Goal: Task Accomplishment & Management: Manage account settings

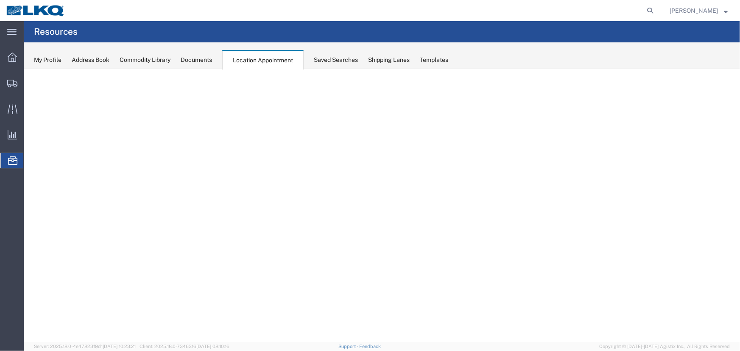
select select "27634"
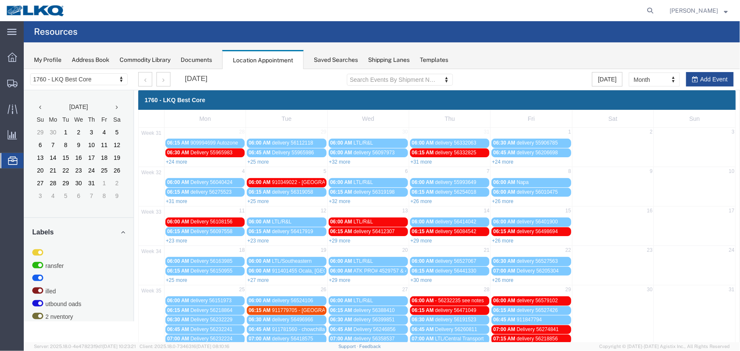
scroll to position [586, 0]
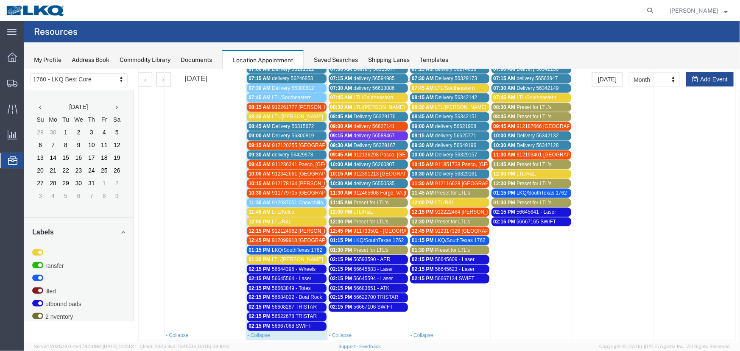
click at [359, 247] on span "Preset for LTL's" at bounding box center [370, 250] width 35 height 6
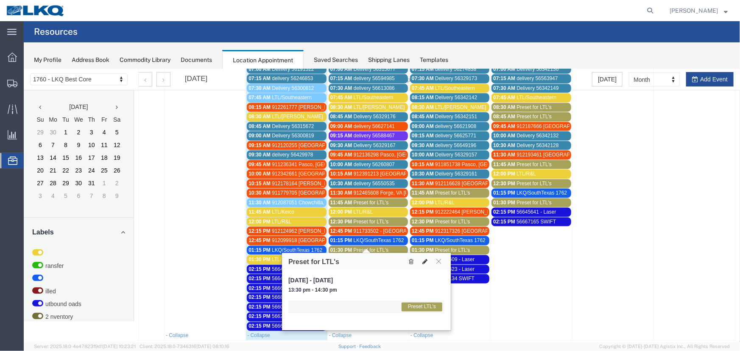
click at [424, 258] on icon at bounding box center [424, 261] width 5 height 6
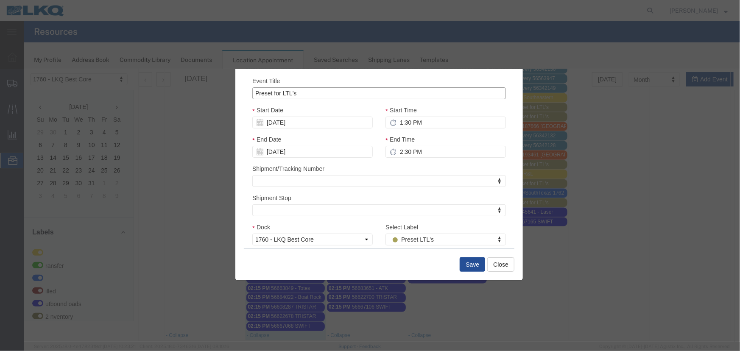
drag, startPoint x: 297, startPoint y: 93, endPoint x: 192, endPoint y: 86, distance: 105.1
click at [195, 86] on div "Edit Event Event Title Preset for LTL's Start Date [DATE] Start Time 1:30 PM En…" at bounding box center [381, 205] width 717 height 273
type input "LTL/XPO"
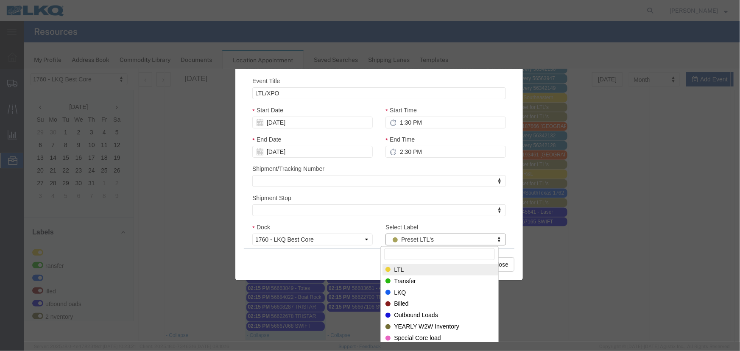
select select "25"
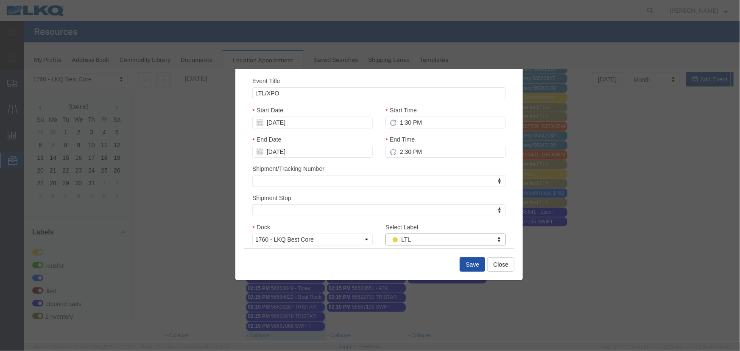
click at [466, 262] on button "Save" at bounding box center [472, 264] width 25 height 14
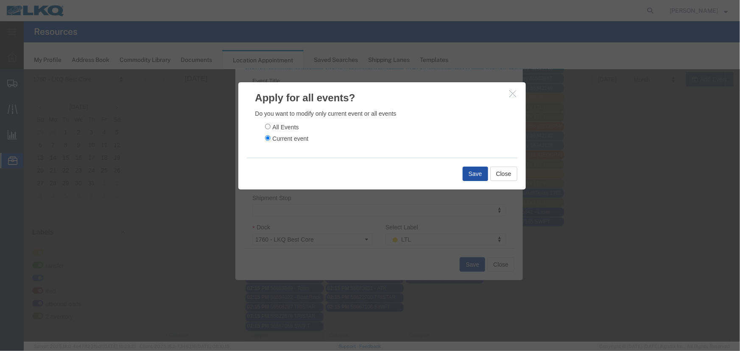
click at [466, 174] on button "Save" at bounding box center [475, 173] width 25 height 14
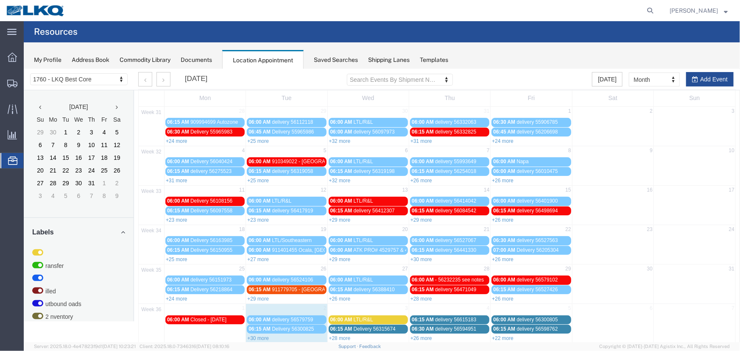
scroll to position [29, 0]
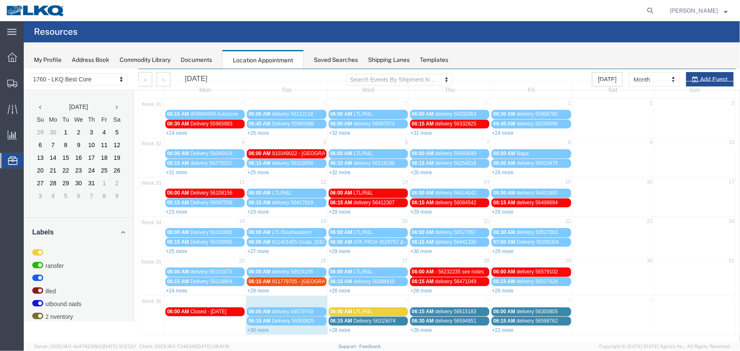
click at [252, 328] on link "+30 more" at bounding box center [258, 330] width 22 height 6
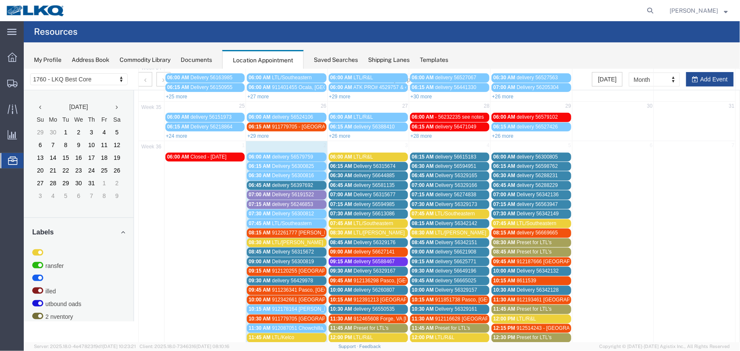
scroll to position [299, 0]
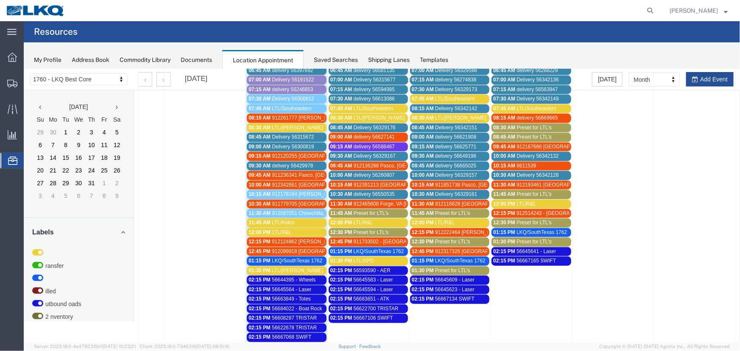
click at [333, 62] on div "Saved Searches" at bounding box center [336, 60] width 44 height 9
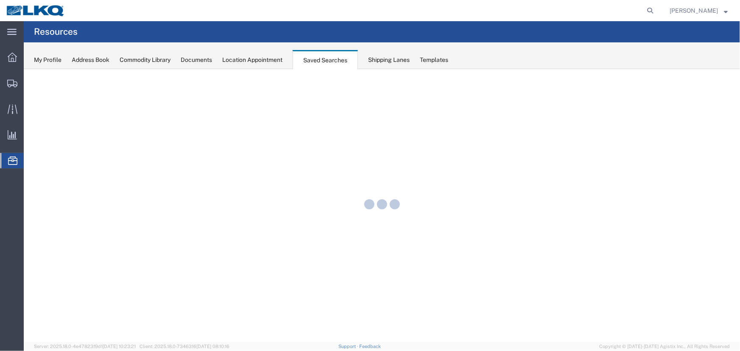
click at [264, 59] on div "Location Appointment" at bounding box center [252, 60] width 60 height 9
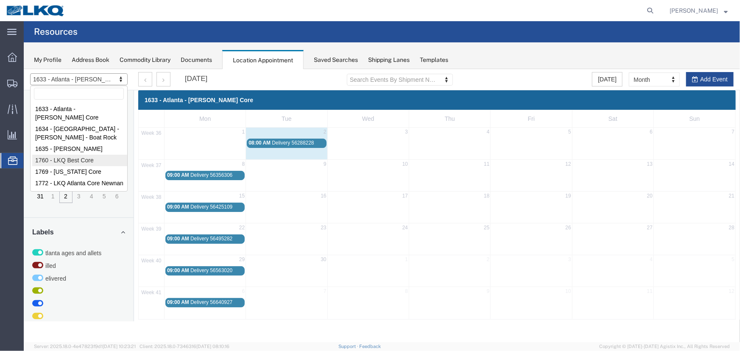
select select "27634"
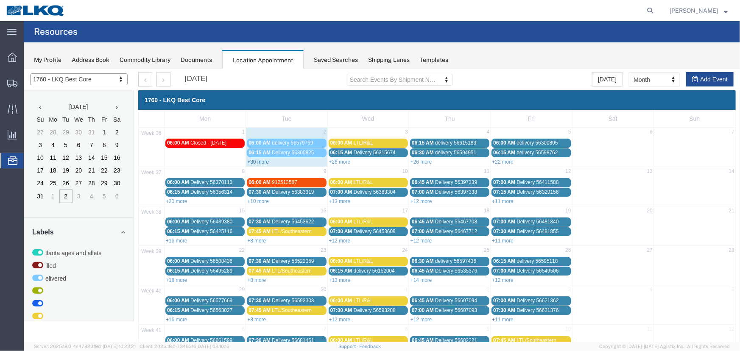
click at [264, 159] on link "+30 more" at bounding box center [258, 162] width 22 height 6
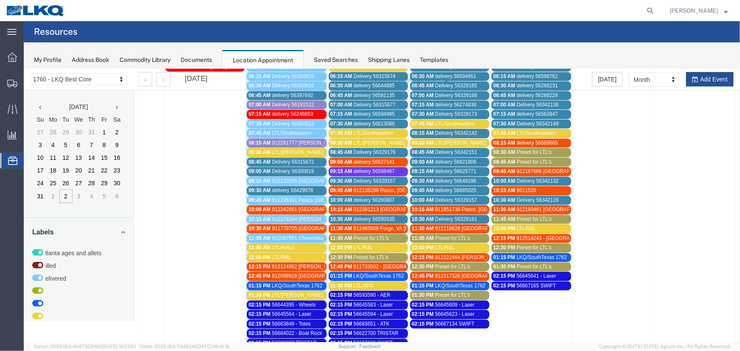
scroll to position [77, 0]
click at [285, 151] on span "LTL/[PERSON_NAME]" at bounding box center [297, 152] width 51 height 6
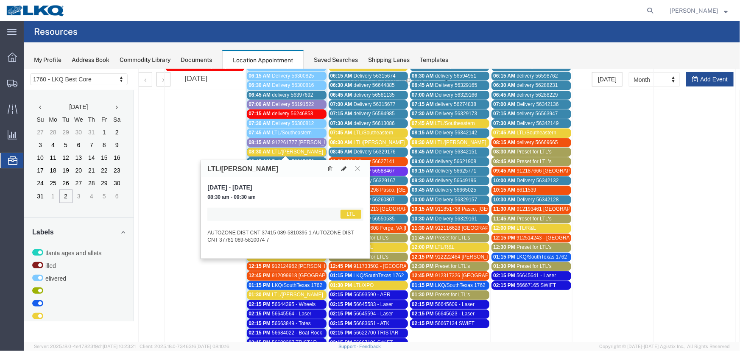
click at [342, 167] on icon at bounding box center [343, 168] width 5 height 6
select select "1"
select select "25"
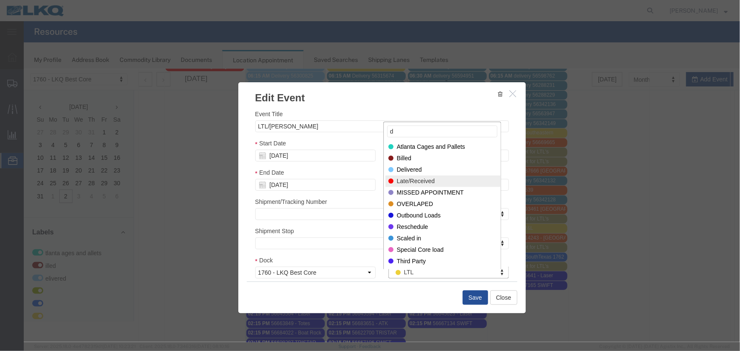
type input "d"
select select "40"
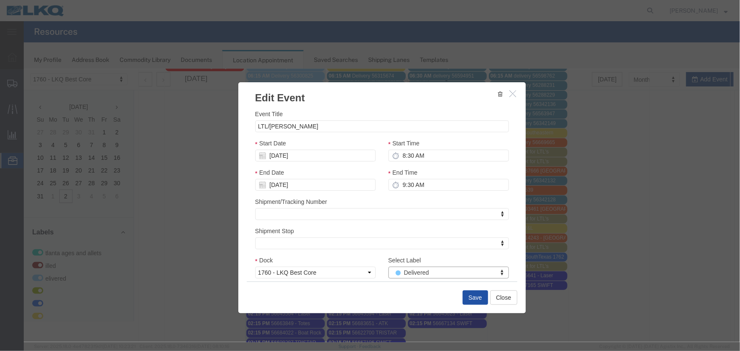
click at [471, 296] on button "Save" at bounding box center [475, 297] width 25 height 14
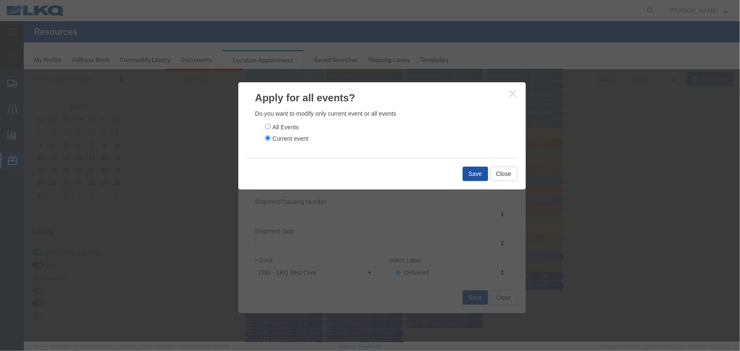
click at [477, 175] on button "Save" at bounding box center [475, 173] width 25 height 14
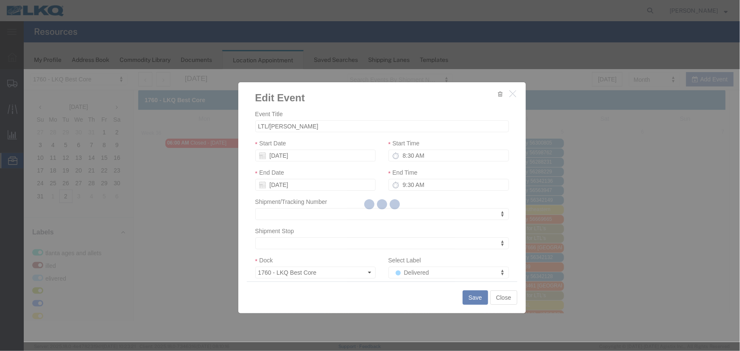
scroll to position [0, 0]
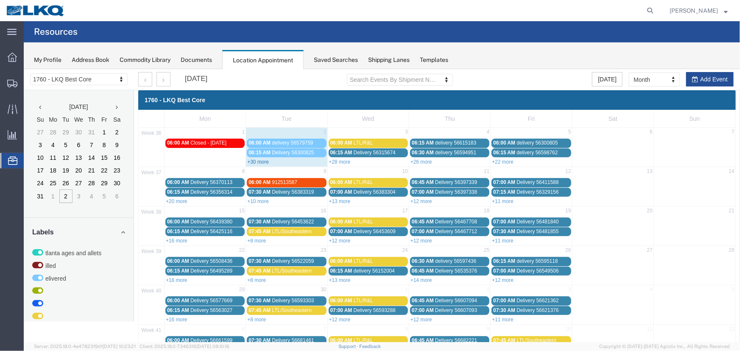
click at [263, 161] on link "+30 more" at bounding box center [258, 162] width 22 height 6
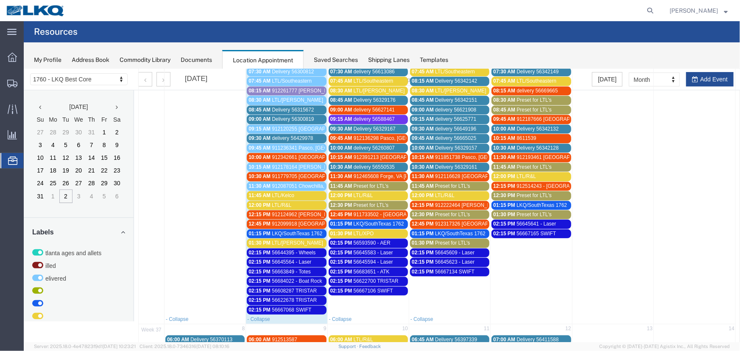
scroll to position [154, 0]
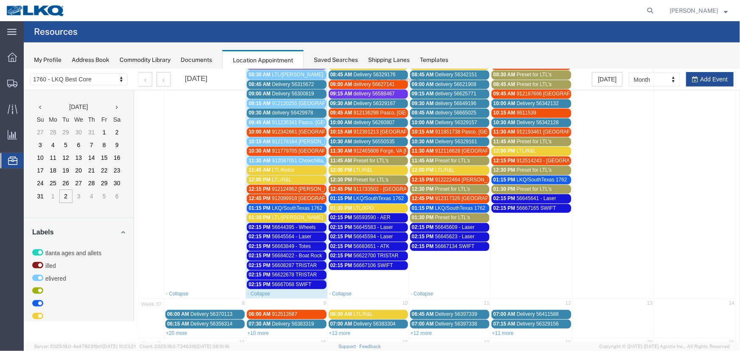
click at [288, 171] on span "LTL/Kelco" at bounding box center [283, 170] width 22 height 6
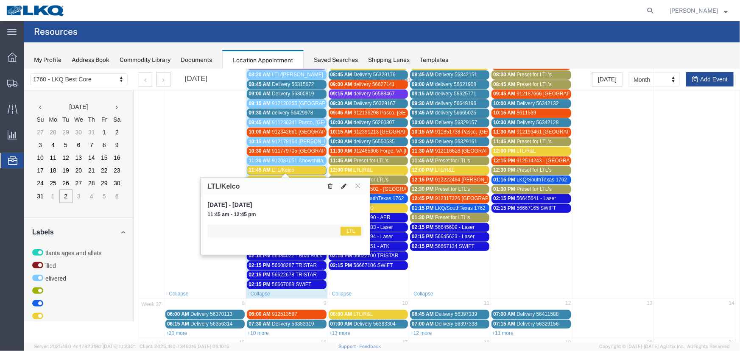
click at [343, 184] on icon at bounding box center [343, 186] width 5 height 6
select select "1"
select select "25"
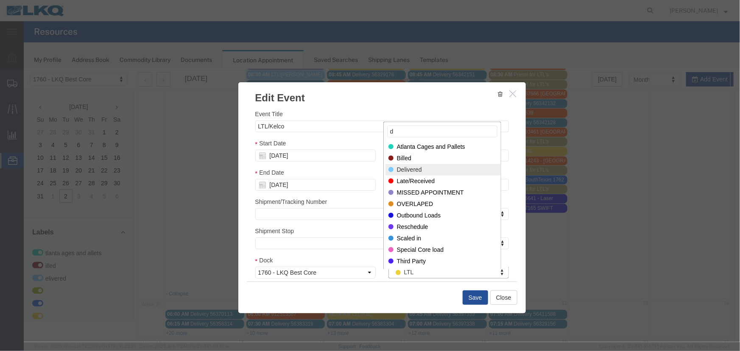
type input "d"
select select "40"
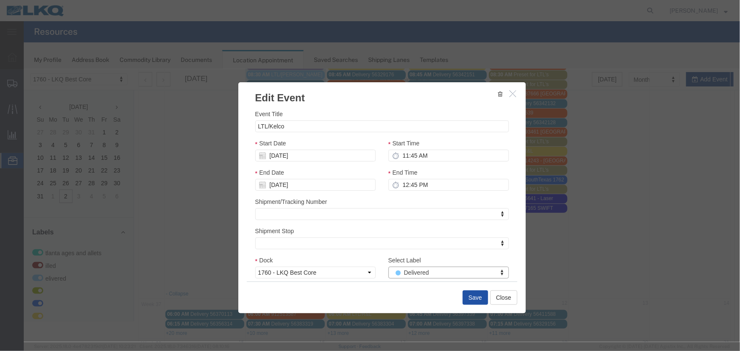
click at [474, 296] on button "Save" at bounding box center [475, 297] width 25 height 14
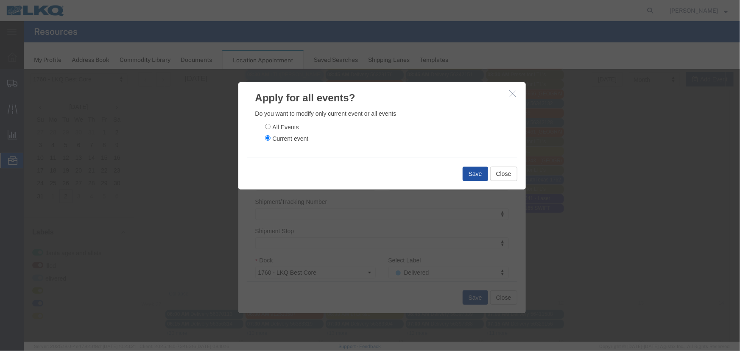
click at [466, 171] on button "Save" at bounding box center [475, 173] width 25 height 14
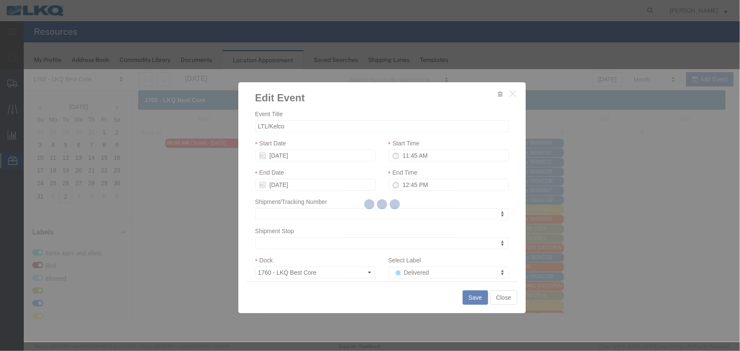
scroll to position [0, 0]
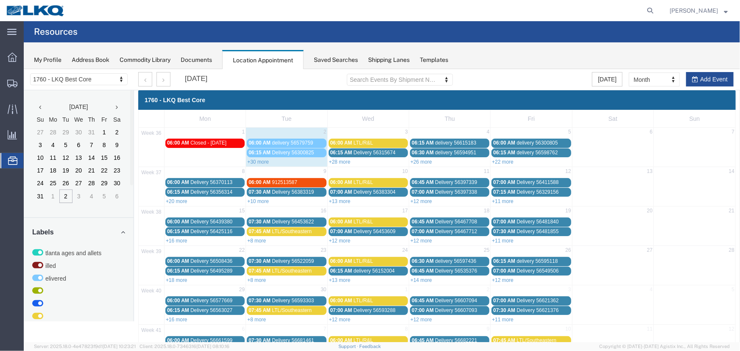
click at [253, 160] on link "+30 more" at bounding box center [258, 162] width 22 height 6
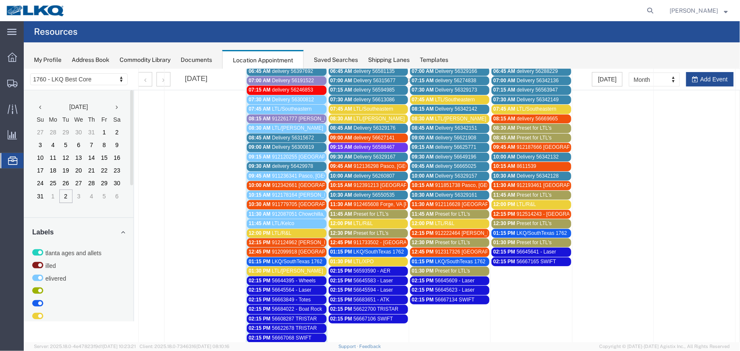
scroll to position [115, 0]
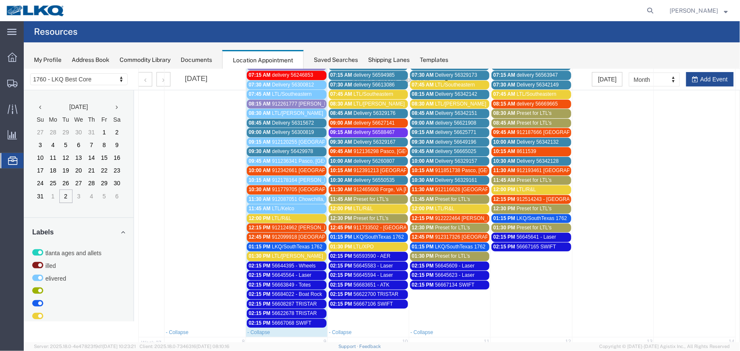
click at [299, 224] on span "912124962 [PERSON_NAME], [GEOGRAPHIC_DATA] [PERSON_NAME]" at bounding box center [355, 227] width 166 height 6
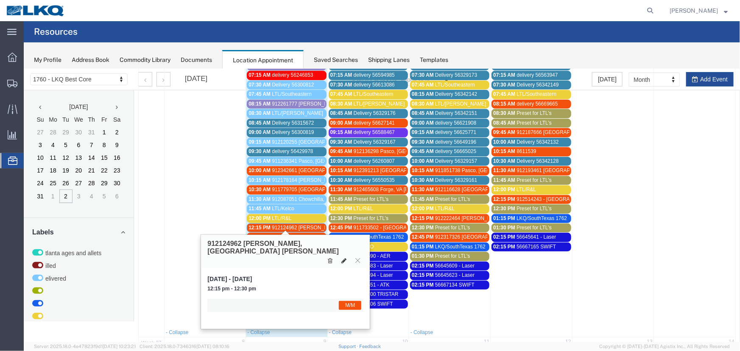
click at [343, 258] on icon at bounding box center [343, 261] width 5 height 6
select select "1"
select select "24"
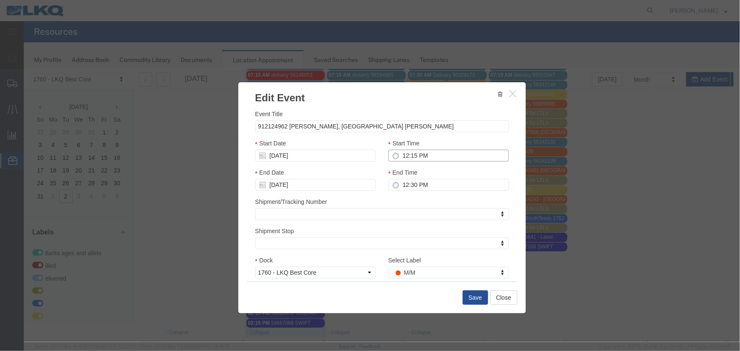
click at [428, 156] on input "12:15 PM" at bounding box center [448, 155] width 121 height 12
type input "11:15 PM"
type input "12:15 AM"
type input "11:30 PM"
type input "12:30 AM"
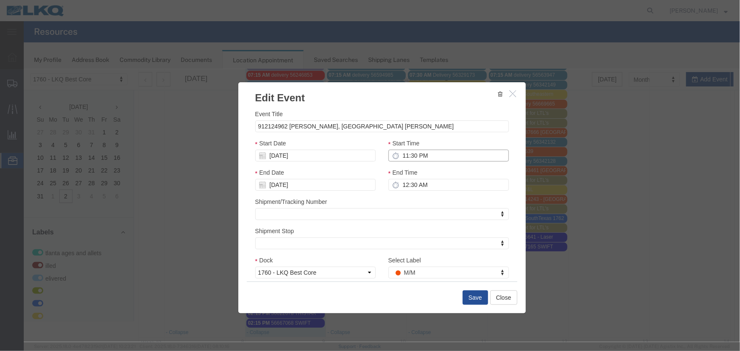
type input "11:30 AM"
type input "12:30 PM"
type input "11:30 AM"
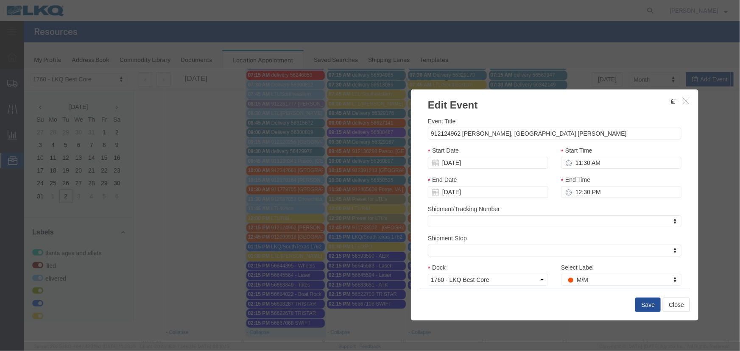
drag, startPoint x: 374, startPoint y: 104, endPoint x: 547, endPoint y: 111, distance: 172.9
click at [547, 111] on h3 "Edit Event" at bounding box center [555, 100] width 288 height 23
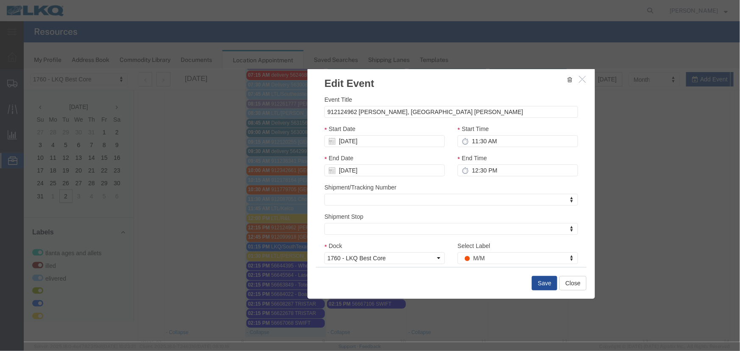
drag, startPoint x: 501, startPoint y: 109, endPoint x: 393, endPoint y: 85, distance: 110.5
click at [395, 86] on h3 "Edit Event" at bounding box center [451, 78] width 288 height 23
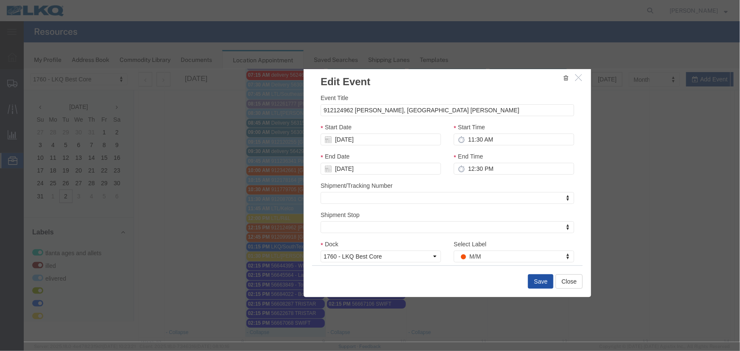
click at [534, 282] on button "Save" at bounding box center [540, 281] width 25 height 14
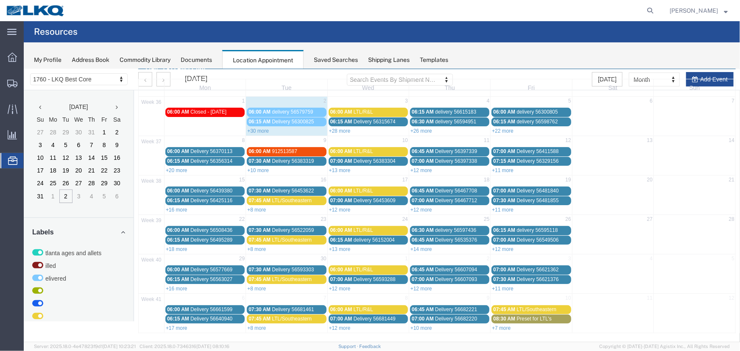
scroll to position [0, 0]
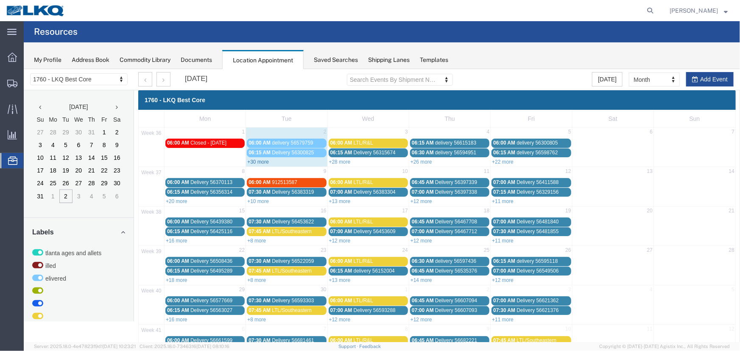
click at [267, 162] on link "+30 more" at bounding box center [258, 162] width 22 height 6
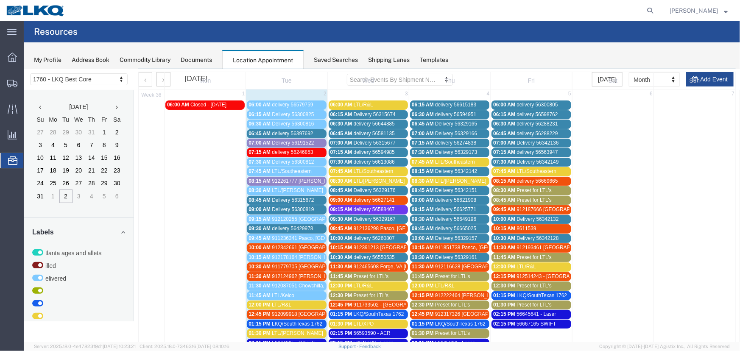
scroll to position [77, 0]
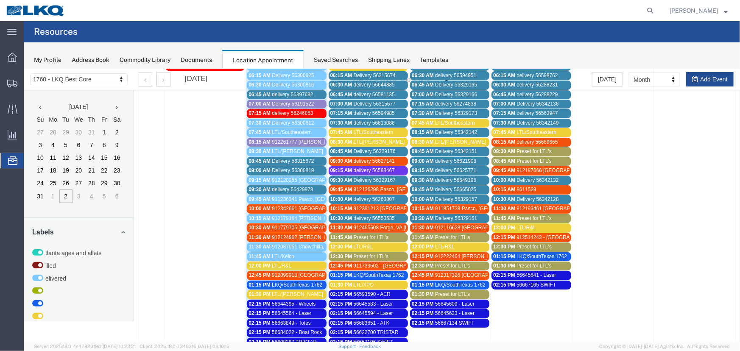
click at [308, 234] on span "912124962 [PERSON_NAME], [GEOGRAPHIC_DATA] [PERSON_NAME]" at bounding box center [355, 237] width 166 height 6
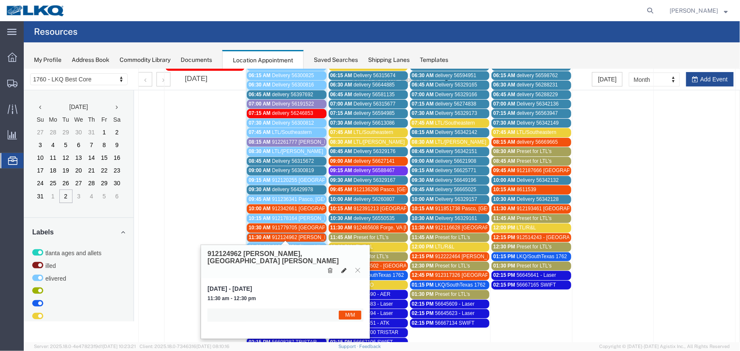
click at [345, 267] on icon at bounding box center [343, 270] width 5 height 6
select select "1"
select select "24"
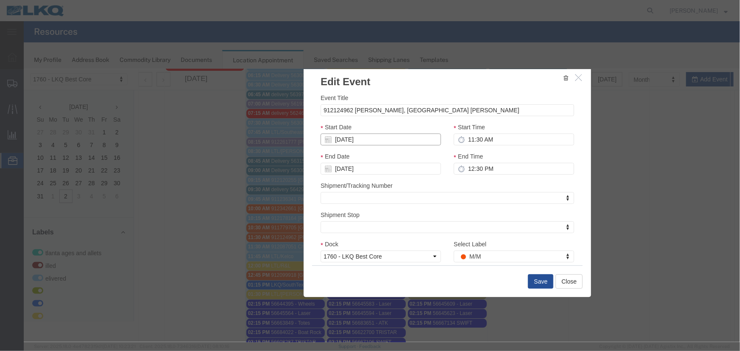
click at [397, 136] on input "[DATE]" at bounding box center [380, 139] width 121 height 12
click at [365, 179] on td "3" at bounding box center [365, 180] width 13 height 13
type input "[DATE]"
click at [538, 283] on button "Save" at bounding box center [540, 281] width 25 height 14
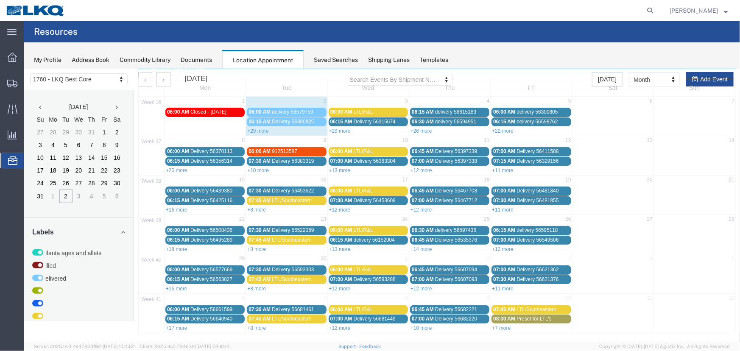
scroll to position [0, 0]
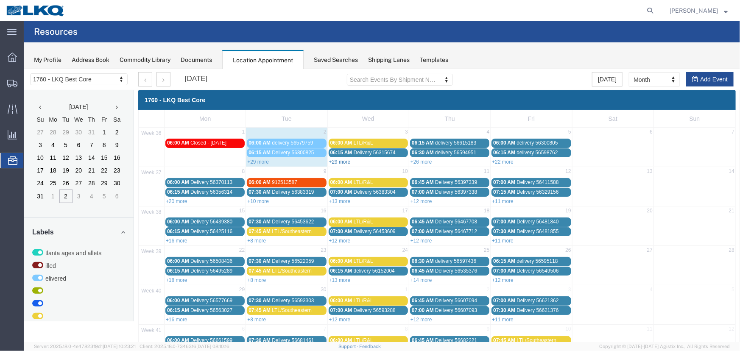
click at [341, 160] on link "+29 more" at bounding box center [340, 162] width 22 height 6
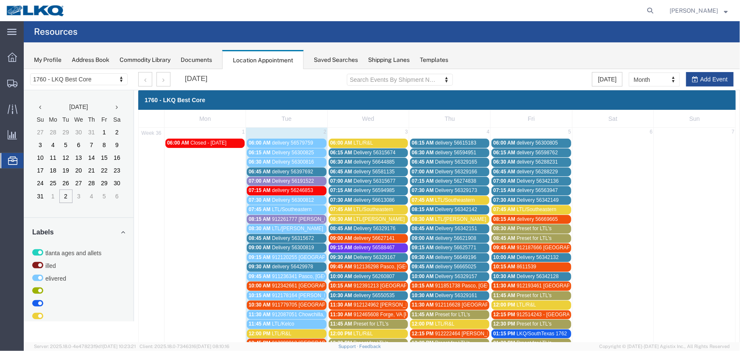
scroll to position [29, 0]
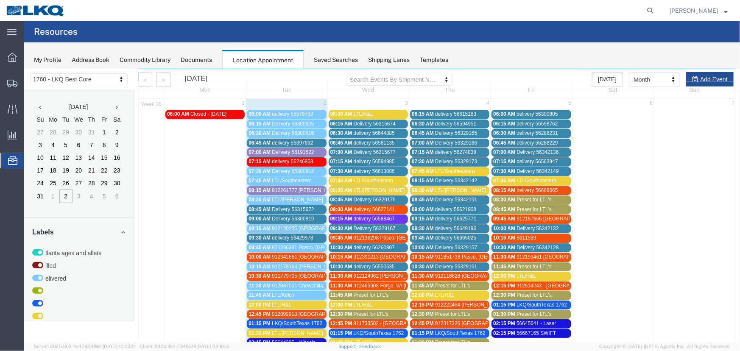
click at [380, 283] on span "912465608 Forge, VA [PERSON_NAME]" at bounding box center [399, 286] width 92 height 6
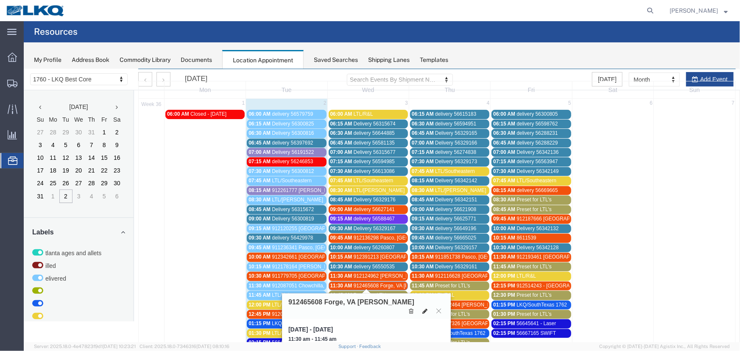
click at [423, 309] on icon at bounding box center [424, 311] width 5 height 6
select select "1"
select select "24"
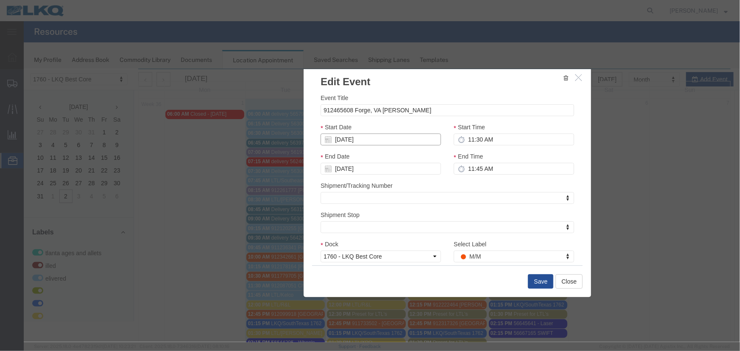
click at [383, 139] on input "[DATE]" at bounding box center [380, 139] width 121 height 12
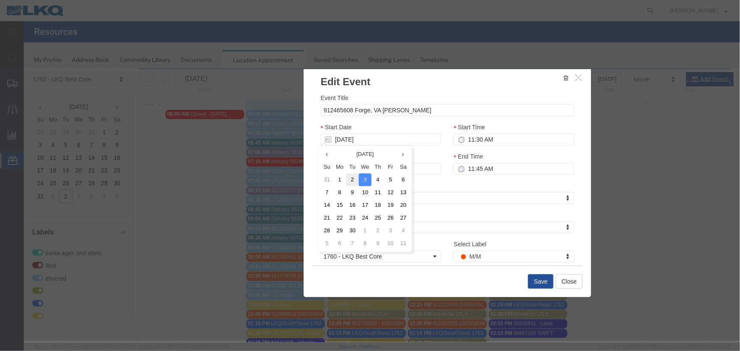
click at [354, 183] on td "2" at bounding box center [352, 179] width 13 height 13
type input "[DATE]"
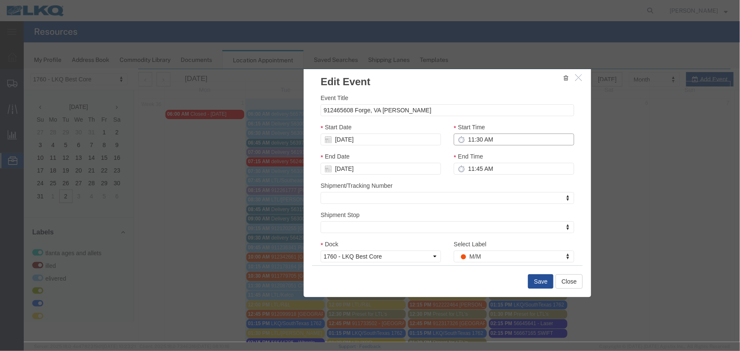
click at [463, 139] on input "11:30 AM" at bounding box center [514, 139] width 121 height 12
type input "12:30 AM"
type input "1:30 AM"
type input "12:15 AM"
type input "1:15 AM"
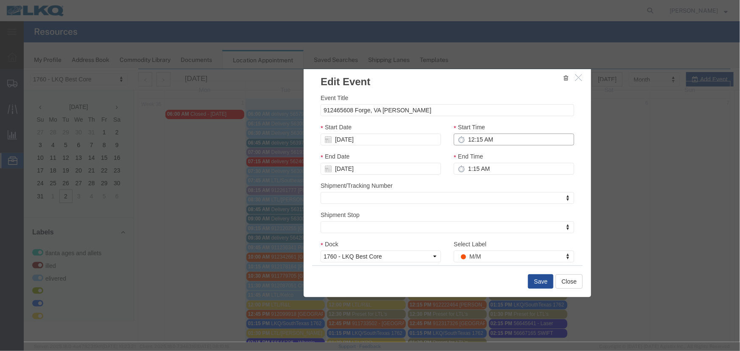
type input "12:15 PM"
type input "1:15 PM"
type input "12:15 PM"
click at [529, 281] on button "Save" at bounding box center [540, 281] width 25 height 14
